Goal: Task Accomplishment & Management: Manage account settings

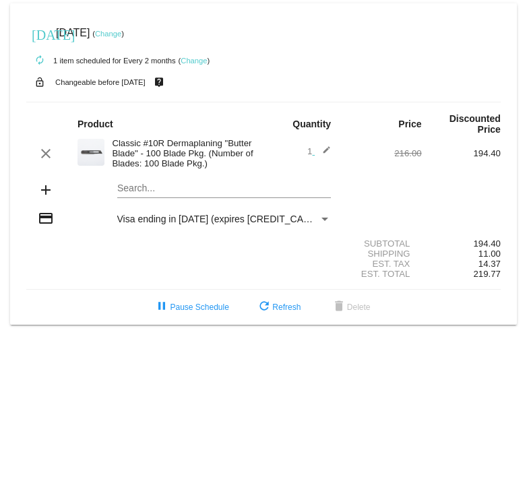
click at [328, 145] on mat-icon "edit" at bounding box center [323, 153] width 16 height 16
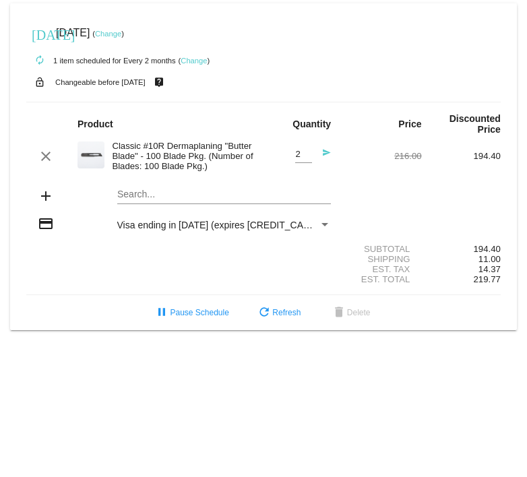
type input "2"
click at [305, 150] on input "2" at bounding box center [303, 155] width 17 height 10
click at [324, 148] on mat-icon "send" at bounding box center [323, 156] width 16 height 16
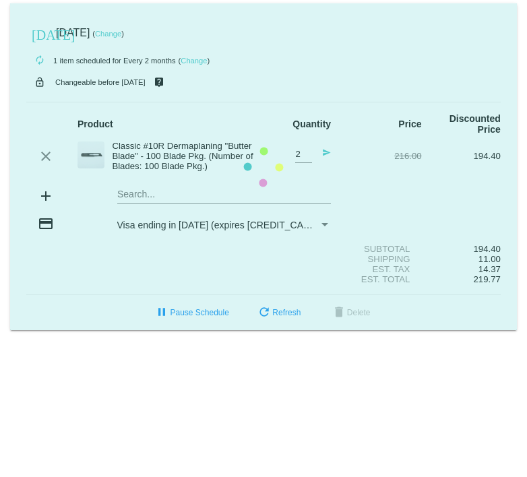
click at [278, 304] on mat-card "today Sep 24 2025 ( Change ) autorenew 1 item scheduled for Every 2 months ( Ch…" at bounding box center [263, 166] width 507 height 327
